Goal: Obtain resource: Download file/media

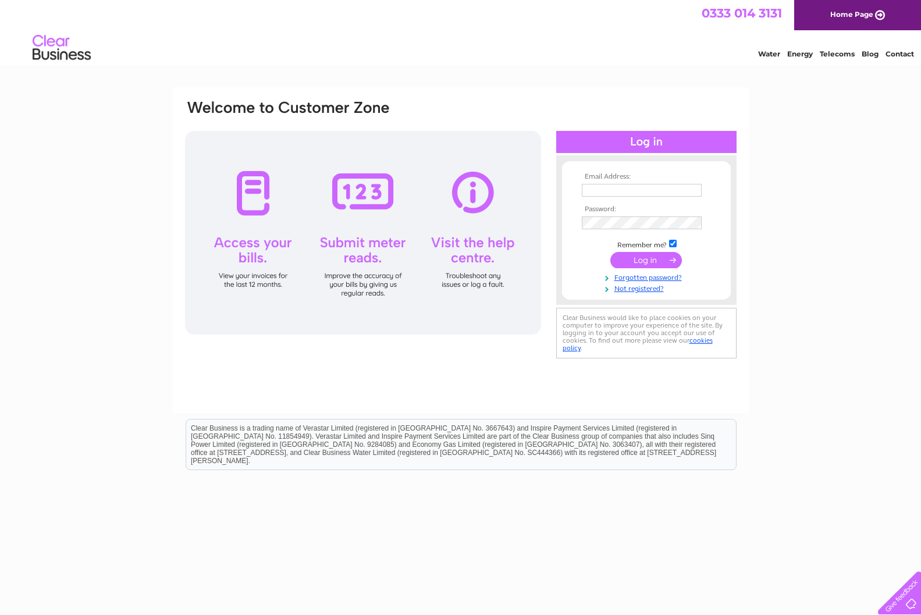
type input "walterpickering@hotmail.co.uk"
click at [649, 260] on input "submit" at bounding box center [646, 260] width 72 height 16
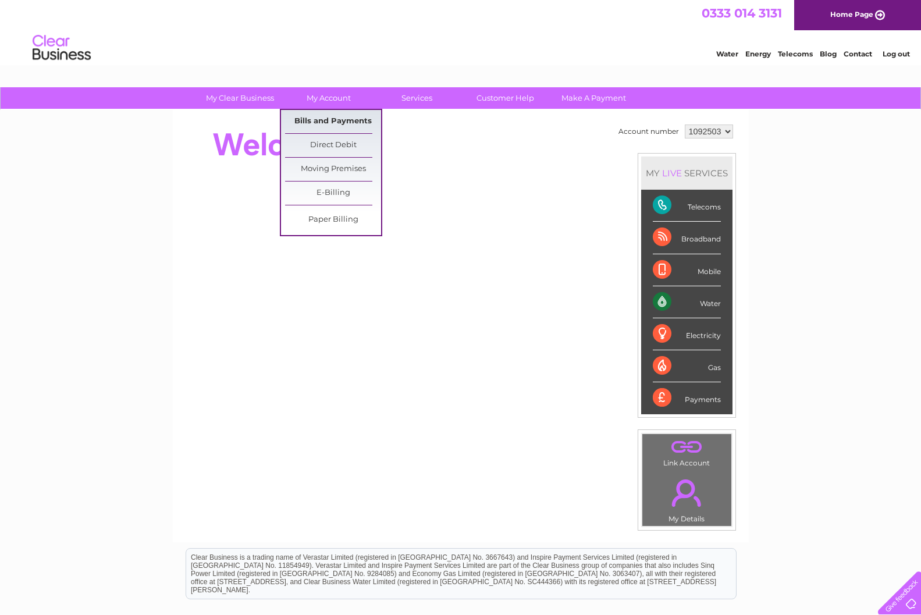
click at [328, 118] on link "Bills and Payments" at bounding box center [333, 121] width 96 height 23
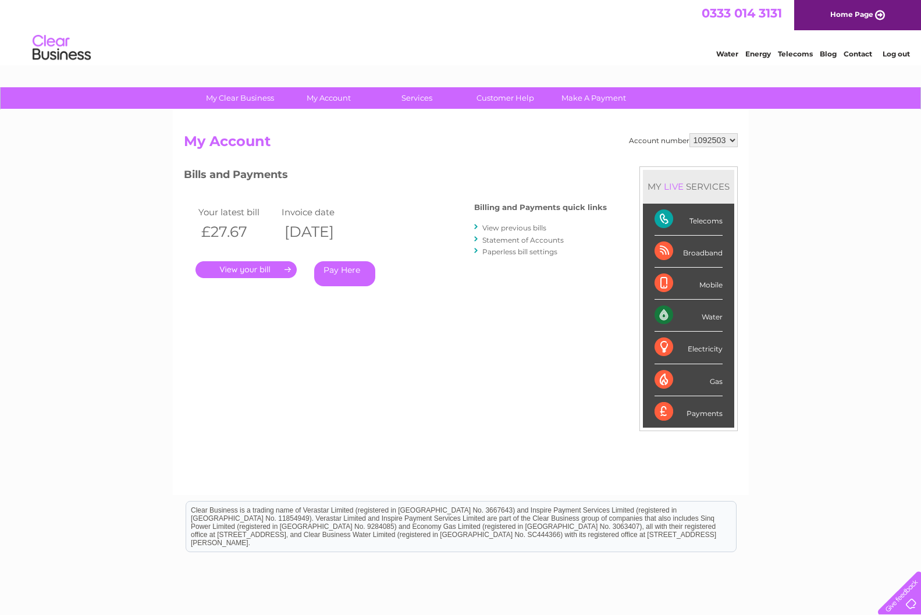
click at [502, 226] on link "View previous bills" at bounding box center [514, 227] width 64 height 9
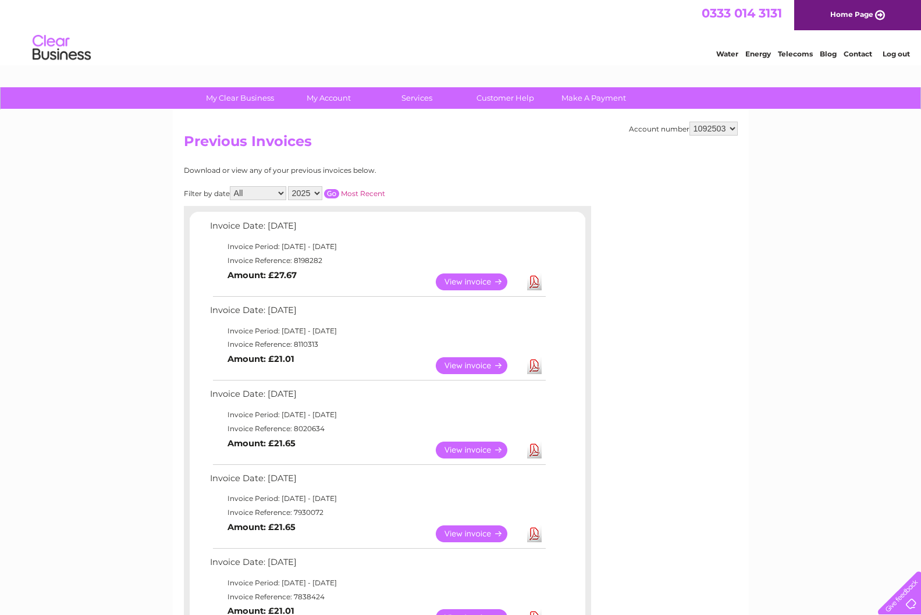
click at [533, 367] on link "Download" at bounding box center [534, 365] width 15 height 17
